Goal: Task Accomplishment & Management: Use online tool/utility

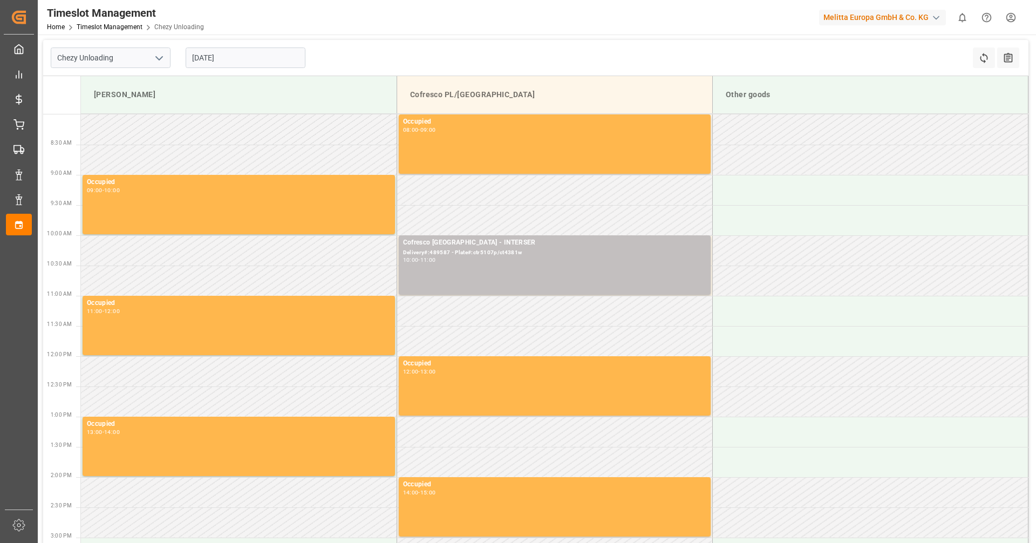
click at [230, 60] on input "[DATE]" at bounding box center [246, 57] width 120 height 21
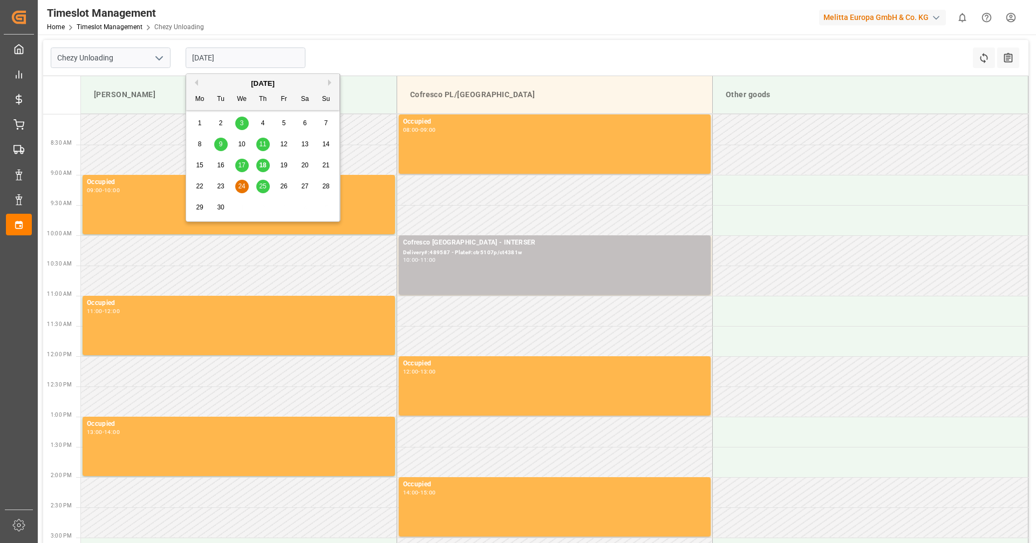
click at [240, 184] on span "24" at bounding box center [241, 186] width 7 height 8
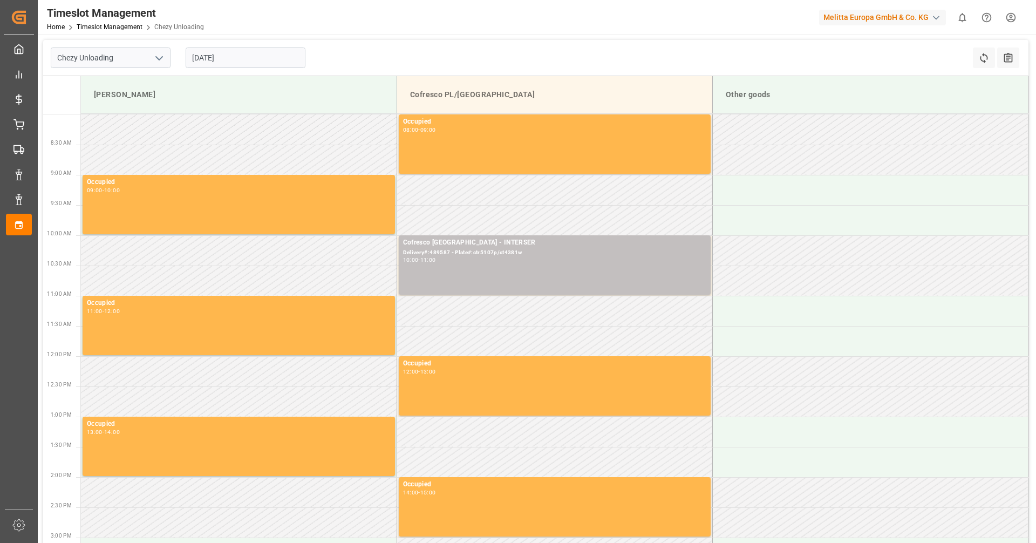
click at [247, 62] on input "[DATE]" at bounding box center [246, 57] width 120 height 21
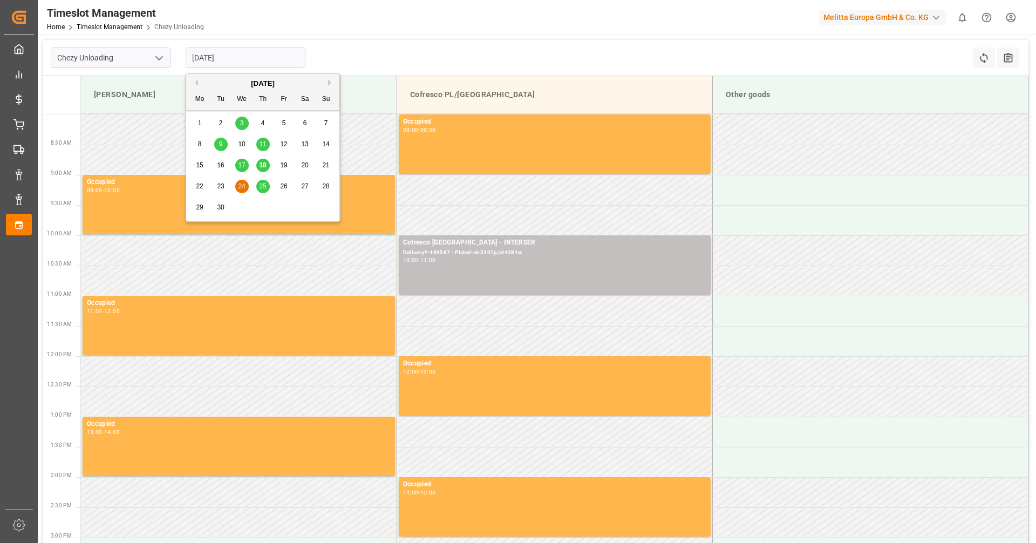
click at [265, 190] on span "25" at bounding box center [262, 186] width 7 height 8
type input "[DATE]"
